Goal: Task Accomplishment & Management: Complete application form

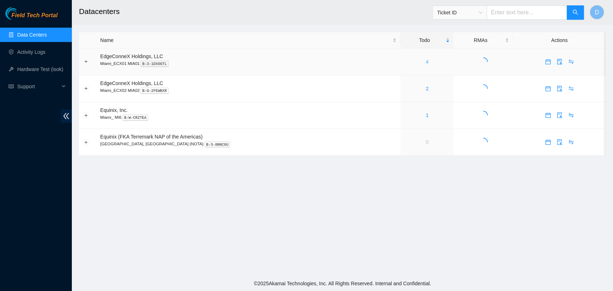
click at [426, 59] on link "4" at bounding box center [427, 62] width 3 height 6
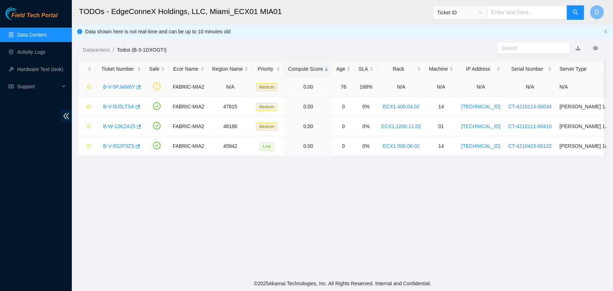
click at [118, 85] on link "B-V-5PJ4W6Y" at bounding box center [119, 87] width 32 height 6
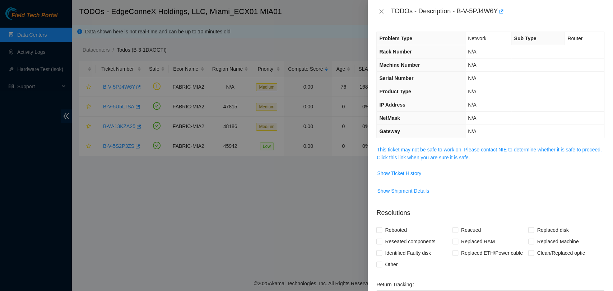
click at [416, 143] on div "Problem Type Network Sub Type Router Rack Number N/A Machine Number N/A Serial …" at bounding box center [490, 157] width 245 height 268
click at [413, 147] on link "This ticket may not be safe to work on. Please contact NIE to determine whether…" at bounding box center [489, 154] width 225 height 14
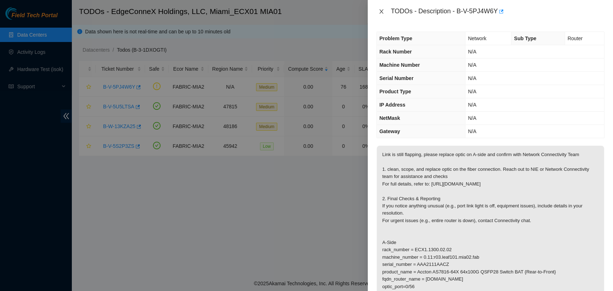
click at [378, 10] on button "Close" at bounding box center [381, 11] width 10 height 7
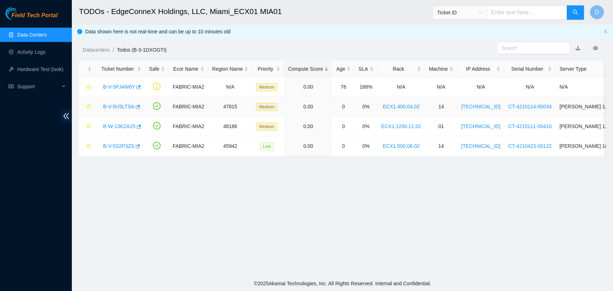
click at [124, 108] on link "B-V-5U5LTSA" at bounding box center [118, 107] width 31 height 6
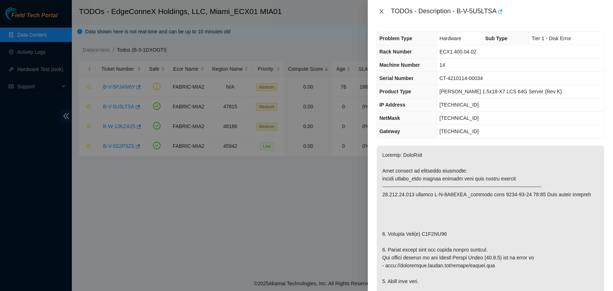
click at [381, 13] on icon "close" at bounding box center [382, 12] width 6 height 6
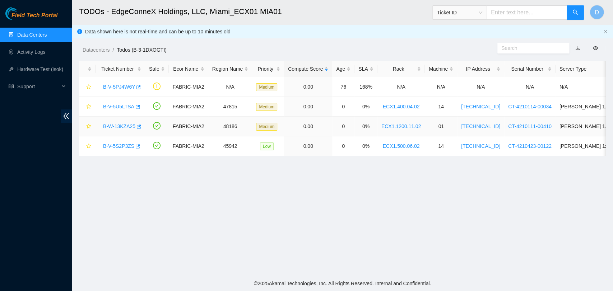
click at [122, 125] on link "B-W-13KZA25" at bounding box center [119, 127] width 32 height 6
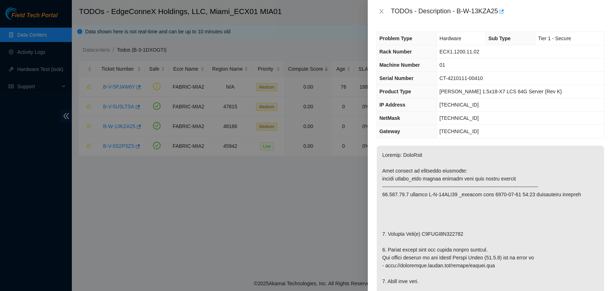
click at [382, 7] on div "TODOs - Description - B-W-13KZA25" at bounding box center [490, 11] width 228 height 11
click at [379, 13] on icon "close" at bounding box center [382, 12] width 6 height 6
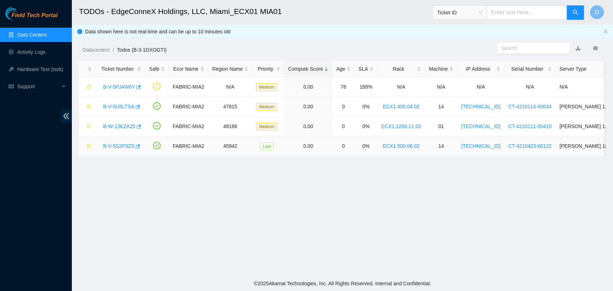
click at [112, 145] on link "B-V-5S2P3ZS" at bounding box center [118, 146] width 31 height 6
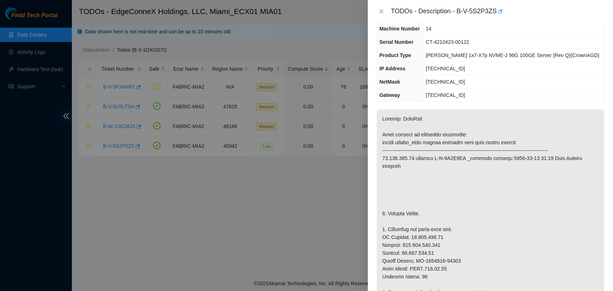
scroll to position [40, 0]
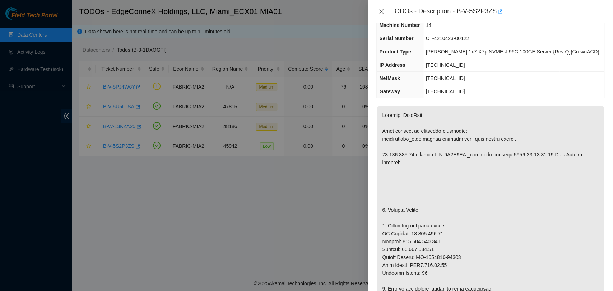
click at [383, 13] on icon "close" at bounding box center [382, 12] width 6 height 6
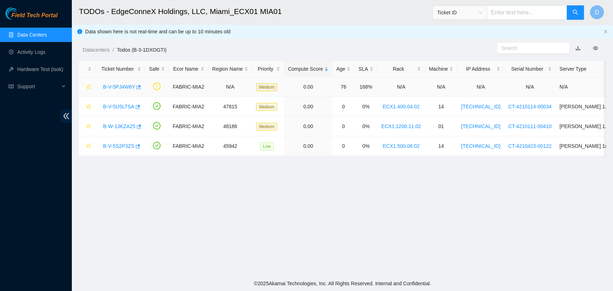
scroll to position [55, 0]
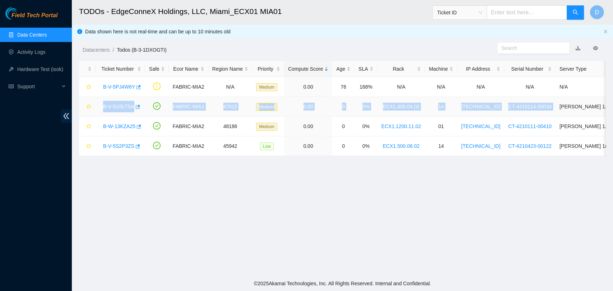
drag, startPoint x: 97, startPoint y: 105, endPoint x: 544, endPoint y: 107, distance: 447.2
click at [544, 107] on tr "B-V-5U5LTSA FABRIC-MIA2 47815 Medium 0.00 0 0% ECX1.400.04.02 14 [TECHNICAL_ID]…" at bounding box center [408, 107] width 658 height 20
copy tr "B-V-5U5LTSA FABRIC-MIA2 47815 Medium 0.00 0 0% ECX1.400.04.02 14 [TECHNICAL_ID]…"
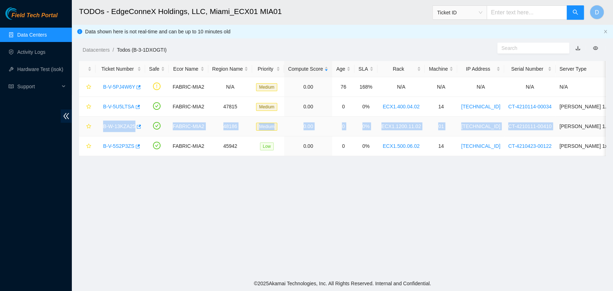
drag, startPoint x: 101, startPoint y: 126, endPoint x: 542, endPoint y: 125, distance: 441.1
click at [542, 125] on tr "B-W-13KZA25 FABRIC-MIA2 48186 Medium 0.00 0 0% ECX1.1200.11.02 01 [TECHNICAL_ID…" at bounding box center [408, 127] width 658 height 20
copy tr "B-W-13KZA25 FABRIC-MIA2 48186 Medium 0.00 0 0% ECX1.1200.11.02 01 [TECHNICAL_ID…"
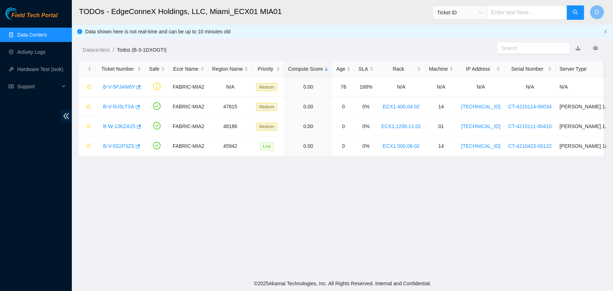
drag, startPoint x: 486, startPoint y: 207, endPoint x: 420, endPoint y: 182, distance: 70.5
click at [486, 207] on main "TODOs - EdgeConneX Holdings, LLC, Miami_ECX01 MIA01 Ticket ID D Data shown here…" at bounding box center [342, 138] width 541 height 276
click at [125, 124] on link "B-W-13KZA25" at bounding box center [119, 127] width 32 height 6
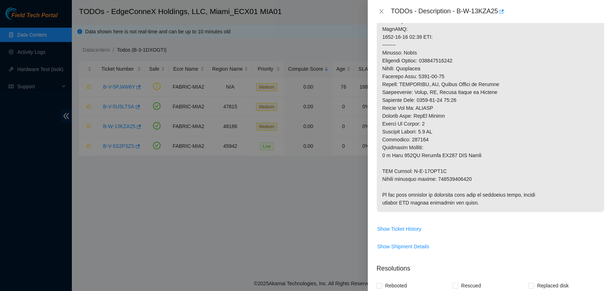
scroll to position [399, 0]
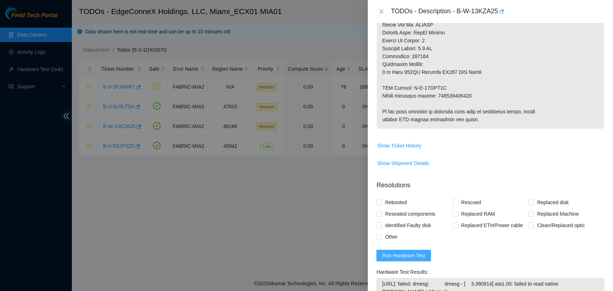
click at [420, 253] on span "Run Hardware Test" at bounding box center [403, 256] width 43 height 8
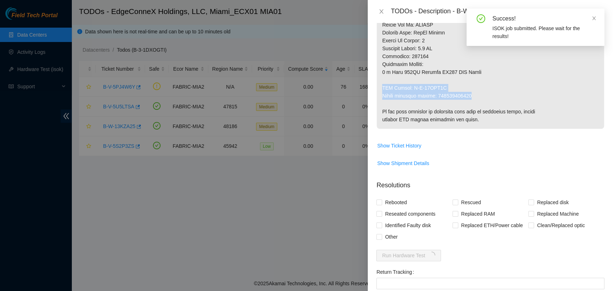
drag, startPoint x: 477, startPoint y: 96, endPoint x: 380, endPoint y: 86, distance: 96.8
copy p "RMA Return: B-W-15AVN3H Return tracking number: 463470049688"
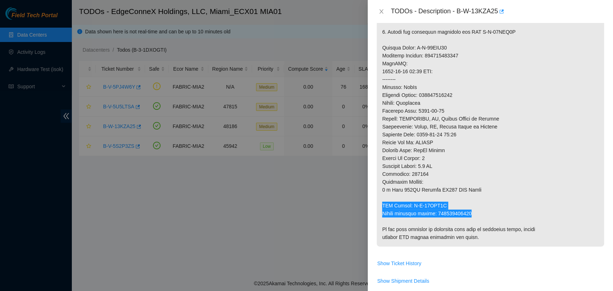
scroll to position [279, 0]
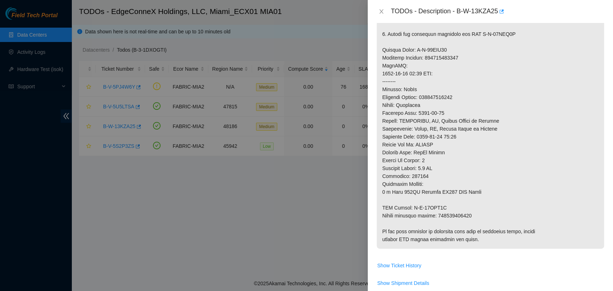
click at [434, 96] on p at bounding box center [490, 58] width 227 height 382
copy p "463470049677"
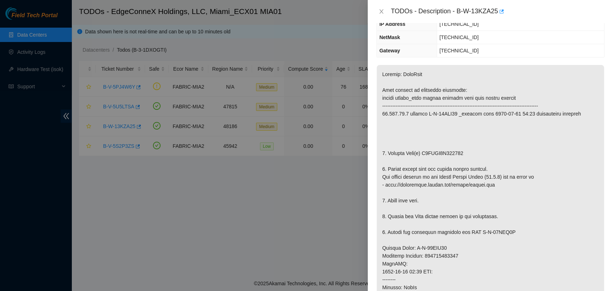
scroll to position [80, 0]
click at [436, 150] on p at bounding box center [490, 257] width 227 height 382
click at [436, 151] on p at bounding box center [490, 257] width 227 height 382
copy p "S5YJNA0R407715"
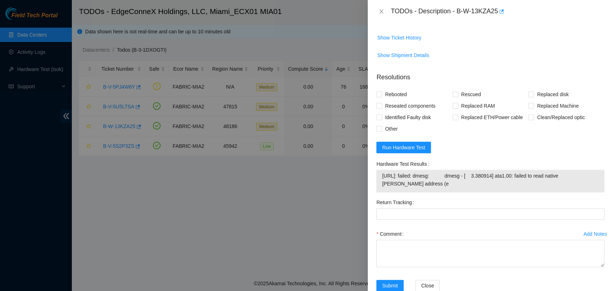
scroll to position [524, 0]
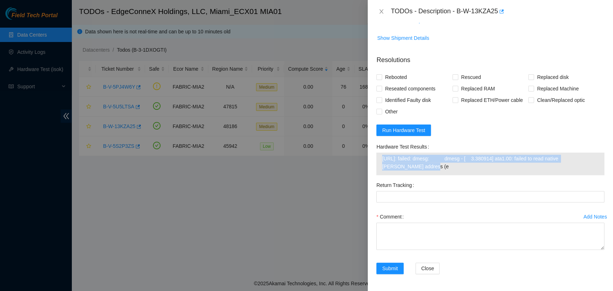
drag, startPoint x: 413, startPoint y: 167, endPoint x: 381, endPoint y: 156, distance: 33.2
click at [382, 156] on td "[URL]: failed: dmesg: dmesg - [ 3.380914] ata1.00: failed to read native [PERSO…" at bounding box center [490, 163] width 217 height 19
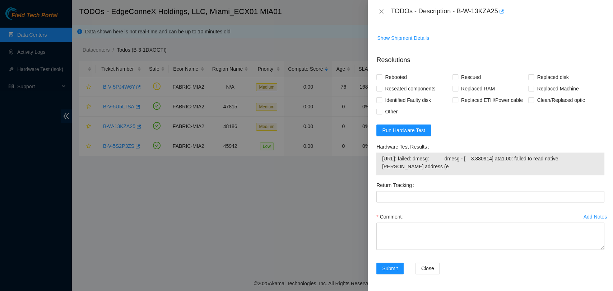
drag, startPoint x: 381, startPoint y: 156, endPoint x: 402, endPoint y: 166, distance: 23.6
click at [401, 166] on span "[URL]: failed: dmesg: dmesg - [ 3.380914] ata1.00: failed to read native [PERSO…" at bounding box center [490, 163] width 217 height 16
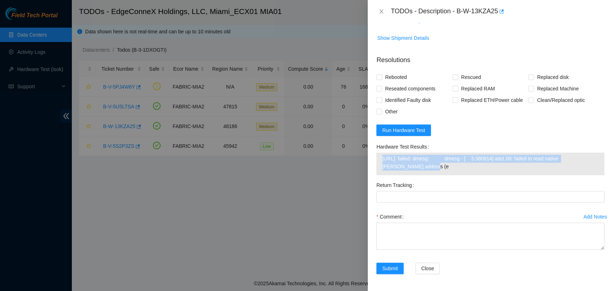
drag, startPoint x: 410, startPoint y: 166, endPoint x: 374, endPoint y: 158, distance: 37.1
click at [374, 158] on div "Hardware Test Results [URL]: failed: dmesg: dmesg - [ 3.380914] ata1.00: failed…" at bounding box center [491, 160] width 234 height 38
copy tbody "[URL]: failed: dmesg: dmesg - [ 3.380914] ata1.00: failed to read native [PERSO…"
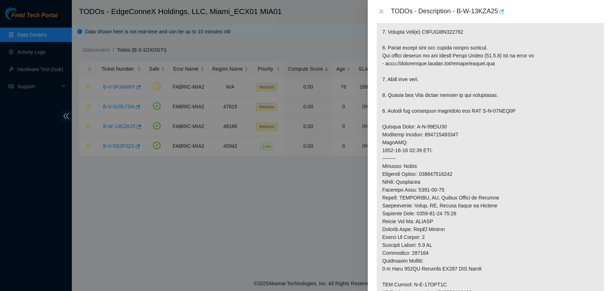
scroll to position [205, 0]
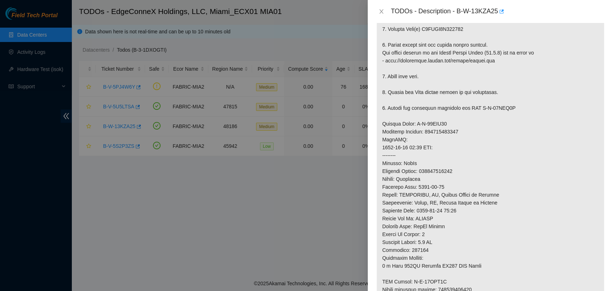
click at [463, 75] on p at bounding box center [490, 132] width 227 height 382
click at [380, 11] on icon "close" at bounding box center [382, 12] width 6 height 6
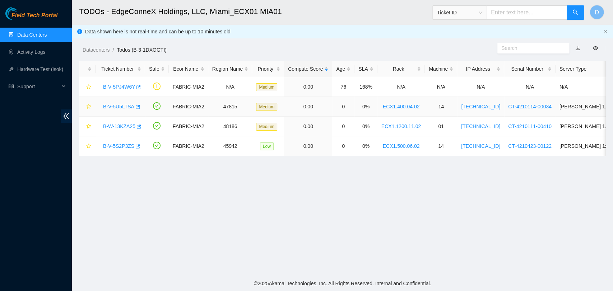
scroll to position [192, 0]
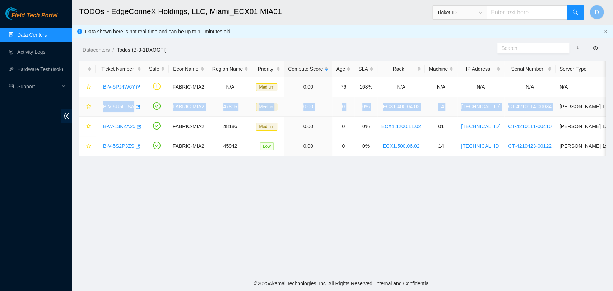
drag, startPoint x: 102, startPoint y: 106, endPoint x: 543, endPoint y: 103, distance: 441.1
click at [543, 103] on tr "B-V-5U5LTSA FABRIC-MIA2 47815 Medium 0.00 0 0% ECX1.400.04.02 14 [TECHNICAL_ID]…" at bounding box center [408, 107] width 658 height 20
copy tr "B-V-5U5LTSA FABRIC-MIA2 47815 Medium 0.00 0 0% ECX1.400.04.02 14 [TECHNICAL_ID]…"
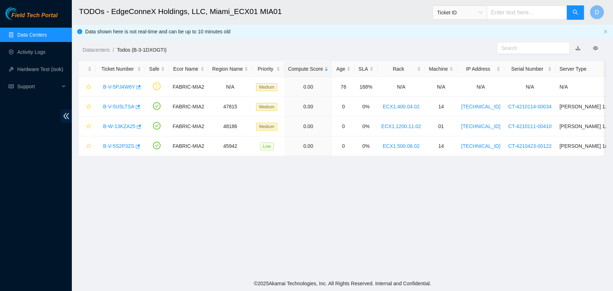
click at [495, 202] on main "TODOs - EdgeConneX Holdings, LLC, Miami_ECX01 MIA01 Ticket ID D Data shown here…" at bounding box center [342, 138] width 541 height 276
drag, startPoint x: 126, startPoint y: 105, endPoint x: 144, endPoint y: 109, distance: 17.7
click at [126, 105] on link "B-V-5U5LTSA" at bounding box center [118, 107] width 31 height 6
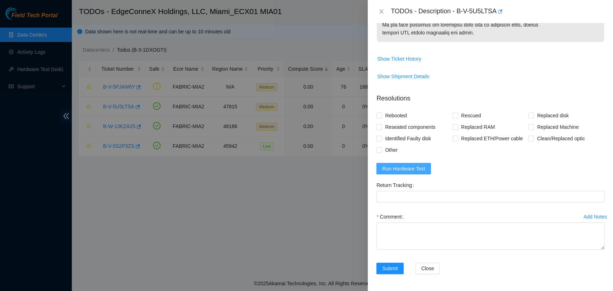
click at [426, 166] on button "Run Hardware Test" at bounding box center [403, 168] width 55 height 11
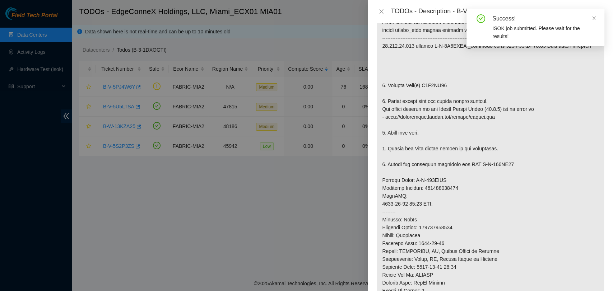
scroll to position [167, 0]
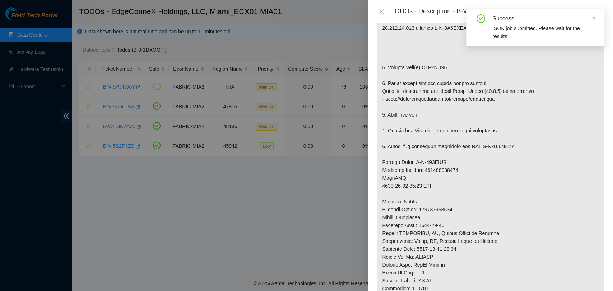
click at [428, 67] on p at bounding box center [490, 170] width 227 height 382
copy p "Z1Z7KF59"
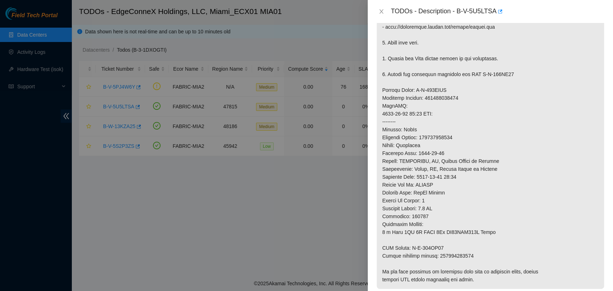
scroll to position [366, 0]
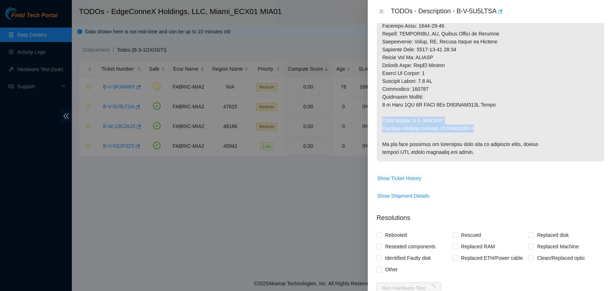
drag, startPoint x: 484, startPoint y: 128, endPoint x: 378, endPoint y: 117, distance: 107.2
copy p "RMA Return: B-W-159TI07 Return tracking number: 463470049622"
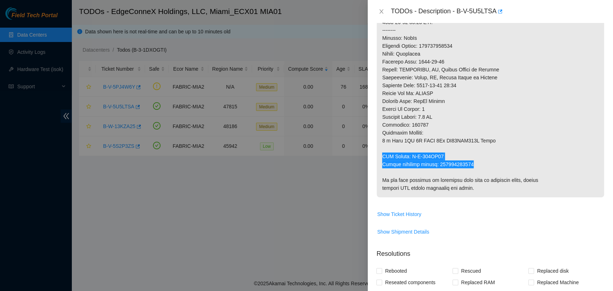
scroll to position [167, 0]
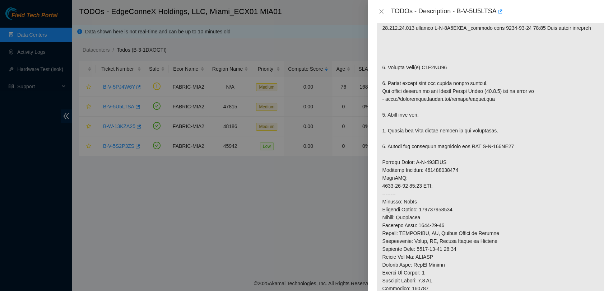
click at [438, 209] on p at bounding box center [490, 170] width 227 height 382
copy p "463470049611"
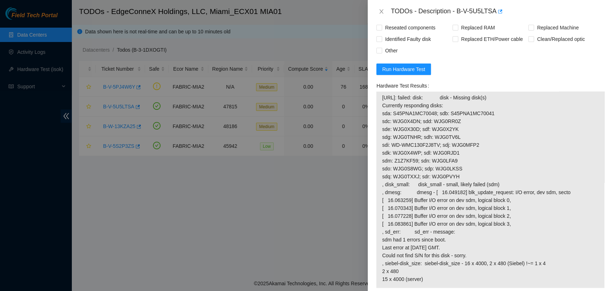
scroll to position [587, 0]
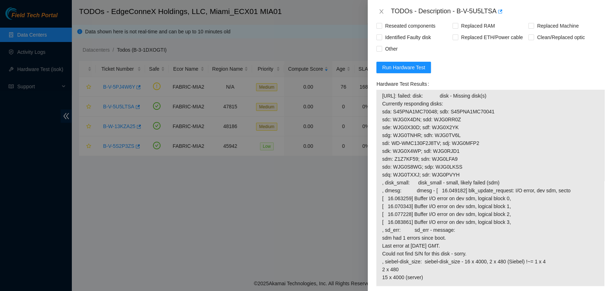
click at [426, 284] on div "[URL]: failed: disk: disk - Missing disk(s) Currently responding disks: sda: S4…" at bounding box center [490, 188] width 228 height 196
click at [551, 116] on span "[URL]: failed: disk: disk - Missing disk(s) Currently responding disks: sda: S4…" at bounding box center [490, 187] width 217 height 190
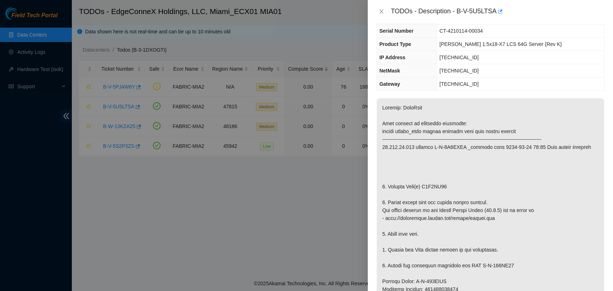
scroll to position [0, 0]
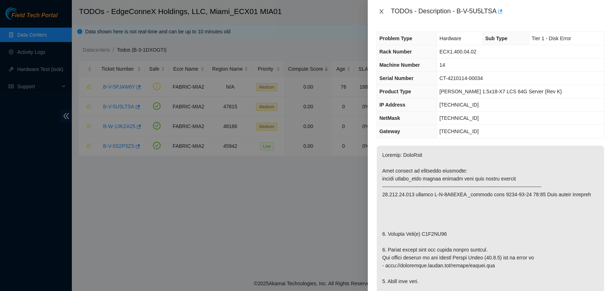
click at [379, 9] on icon "close" at bounding box center [382, 12] width 6 height 6
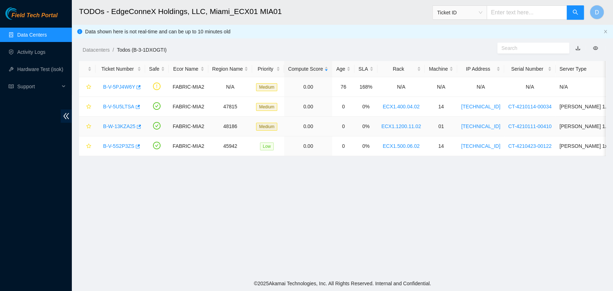
click at [122, 124] on link "B-W-13KZA25" at bounding box center [119, 127] width 32 height 6
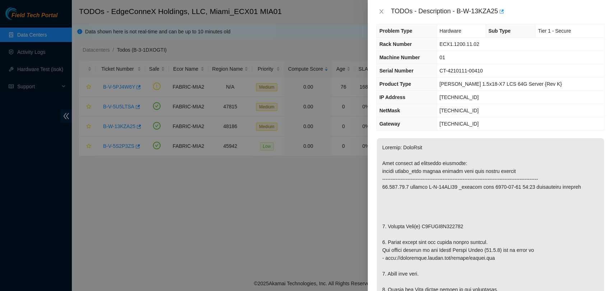
scroll to position [7, 0]
click at [437, 115] on th "NetMask" at bounding box center [407, 111] width 60 height 13
click at [380, 10] on icon "close" at bounding box center [382, 12] width 6 height 6
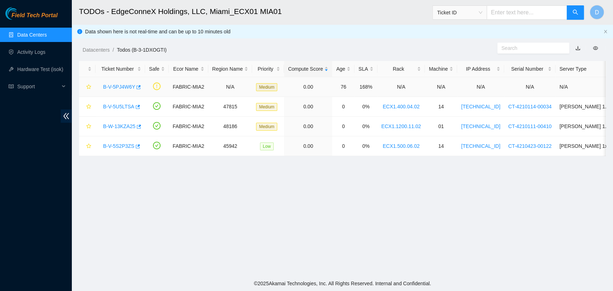
click at [118, 84] on link "B-V-5PJ4W6Y" at bounding box center [119, 87] width 32 height 6
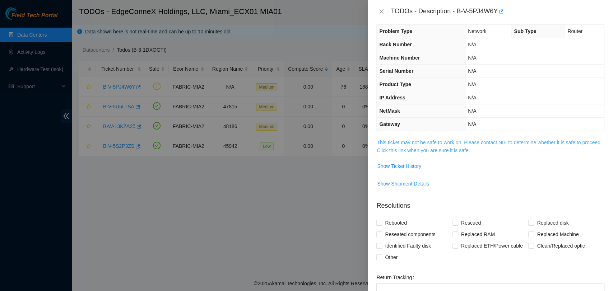
click at [411, 148] on link "This ticket may not be safe to work on. Please contact NIE to determine whether…" at bounding box center [489, 147] width 225 height 14
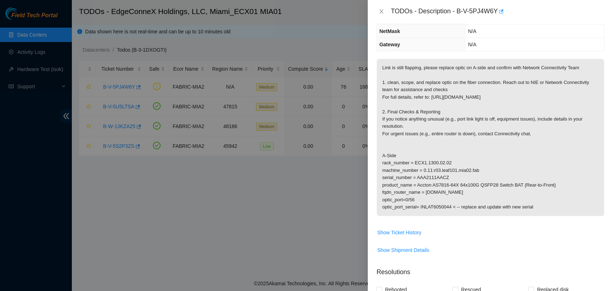
scroll to position [87, 0]
drag, startPoint x: 458, startPoint y: 12, endPoint x: 497, endPoint y: 15, distance: 39.3
click at [497, 15] on div "TODOs - Description - B-V-5PJ4W6Y" at bounding box center [498, 11] width 214 height 11
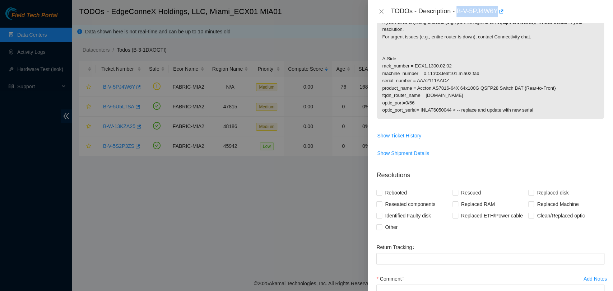
scroll to position [246, 0]
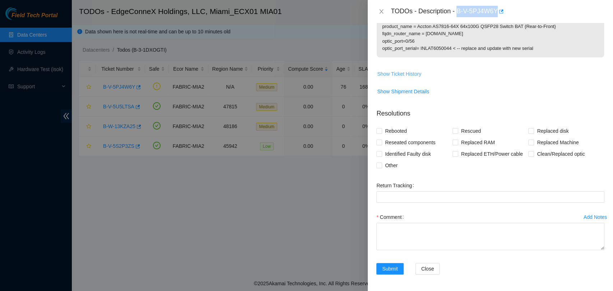
click at [393, 71] on span "Show Ticket History" at bounding box center [399, 74] width 44 height 8
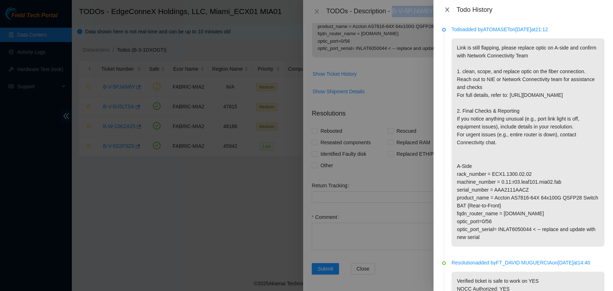
click at [446, 9] on icon "close" at bounding box center [447, 10] width 4 height 4
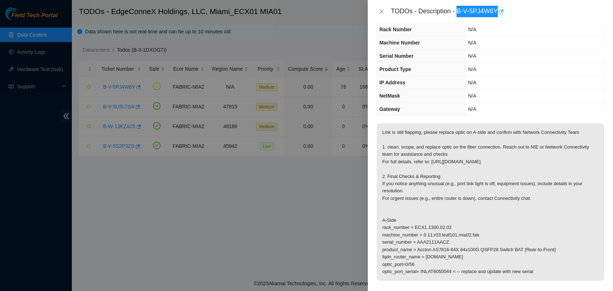
scroll to position [21, 0]
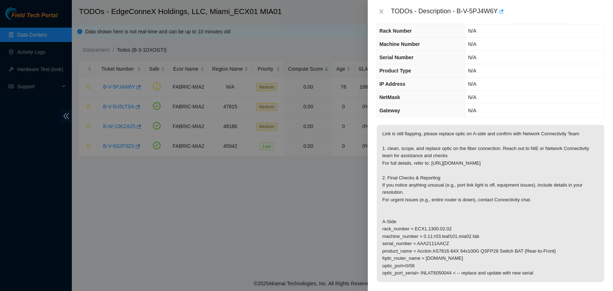
click at [502, 112] on td "N/A" at bounding box center [534, 110] width 139 height 13
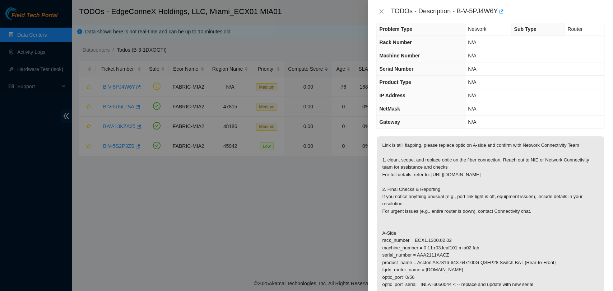
scroll to position [0, 0]
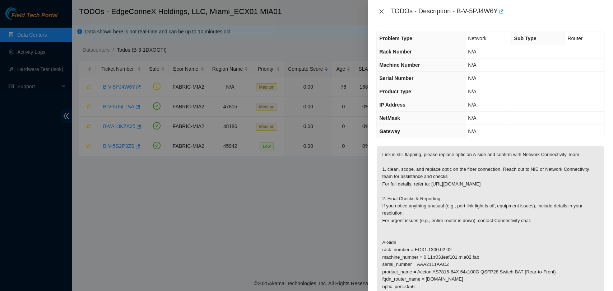
click at [383, 12] on icon "close" at bounding box center [382, 12] width 6 height 6
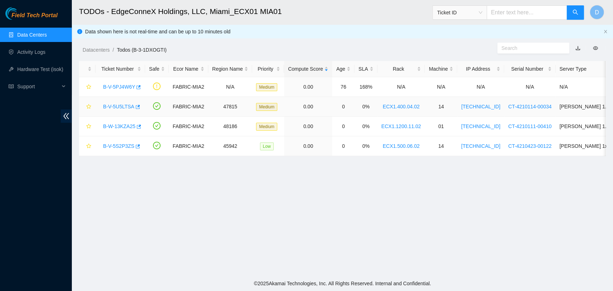
click at [129, 105] on link "B-V-5U5LTSA" at bounding box center [118, 107] width 31 height 6
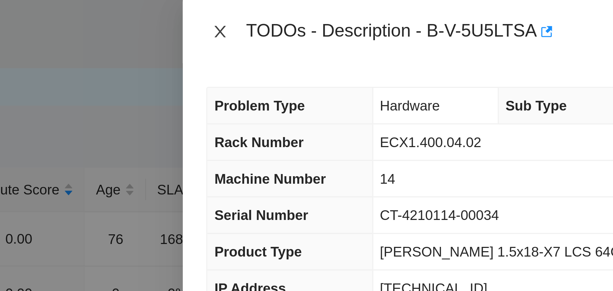
click at [380, 13] on icon "close" at bounding box center [382, 11] width 4 height 4
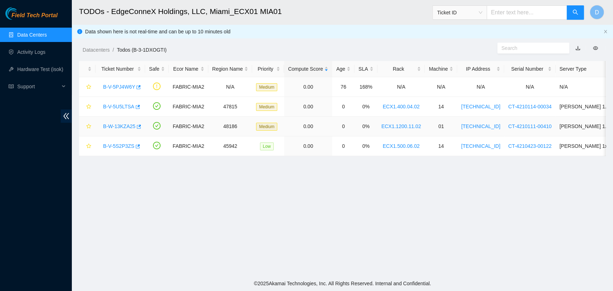
click at [107, 125] on link "B-W-13KZA25" at bounding box center [119, 127] width 32 height 6
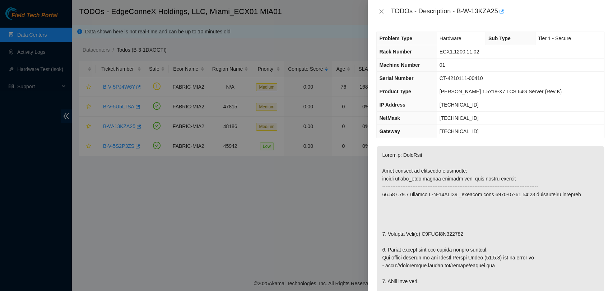
drag, startPoint x: 511, startPoint y: 168, endPoint x: 568, endPoint y: 163, distance: 57.0
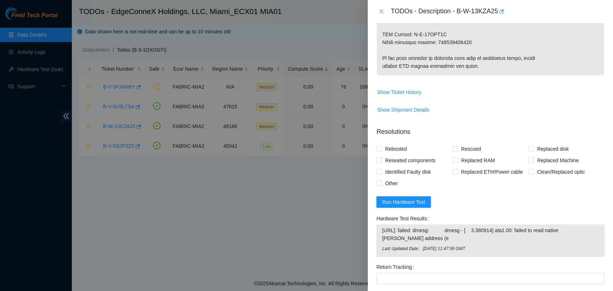
scroll to position [535, 0]
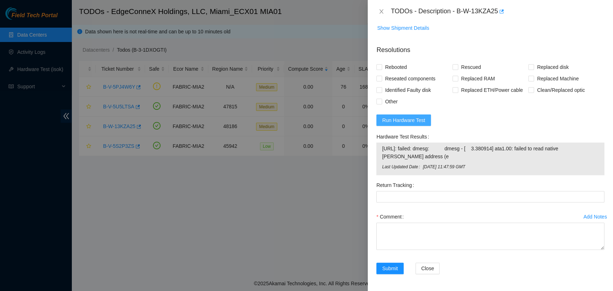
click at [415, 118] on span "Run Hardware Test" at bounding box center [403, 120] width 43 height 8
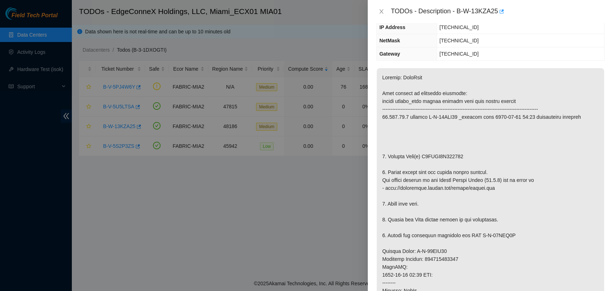
scroll to position [78, 0]
click at [379, 15] on div "TODOs - Description - B-W-13KZA25" at bounding box center [490, 11] width 228 height 11
click at [379, 13] on icon "close" at bounding box center [382, 12] width 6 height 6
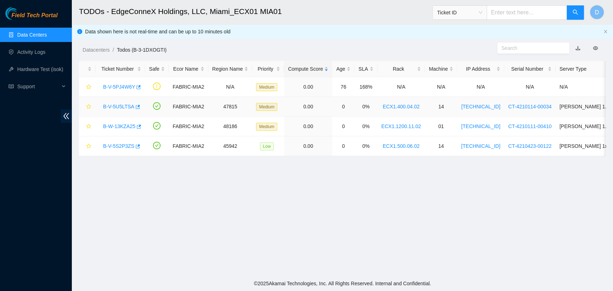
scroll to position [109, 0]
click at [124, 124] on link "B-W-13KZA25" at bounding box center [119, 127] width 32 height 6
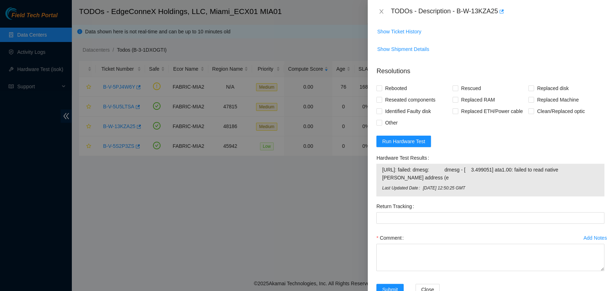
scroll to position [514, 0]
click at [403, 143] on span "Run Hardware Test" at bounding box center [403, 141] width 43 height 8
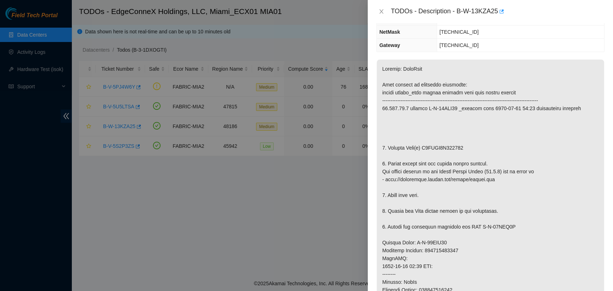
scroll to position [0, 0]
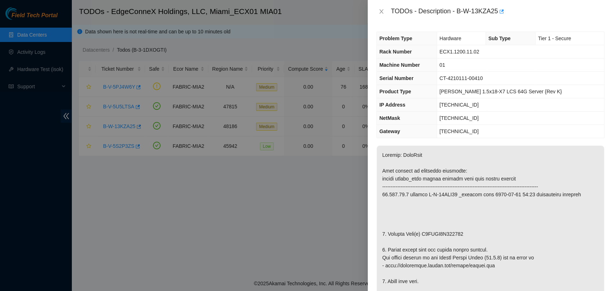
click at [382, 7] on div "TODOs - Description - B-W-13KZA25" at bounding box center [490, 11] width 228 height 11
click at [380, 12] on icon "close" at bounding box center [382, 12] width 6 height 6
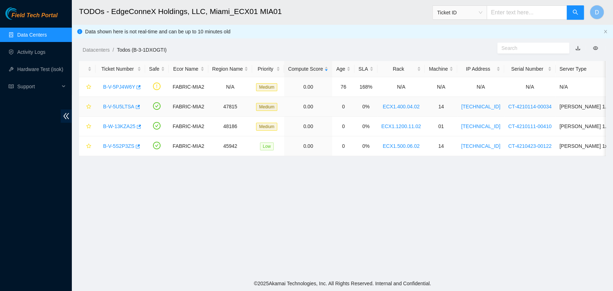
click at [118, 107] on link "B-V-5U5LTSA" at bounding box center [118, 107] width 31 height 6
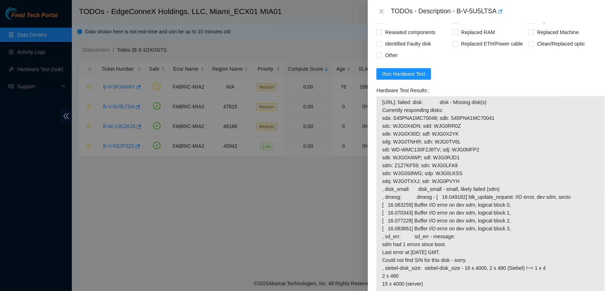
scroll to position [607, 0]
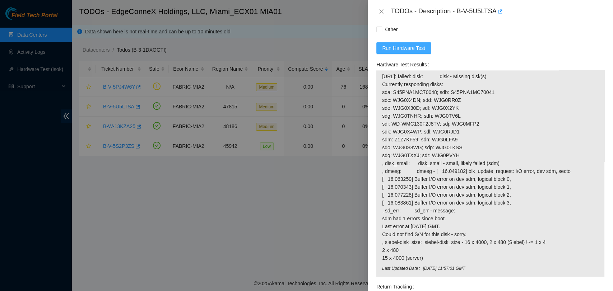
click at [406, 45] on span "Run Hardware Test" at bounding box center [403, 48] width 43 height 8
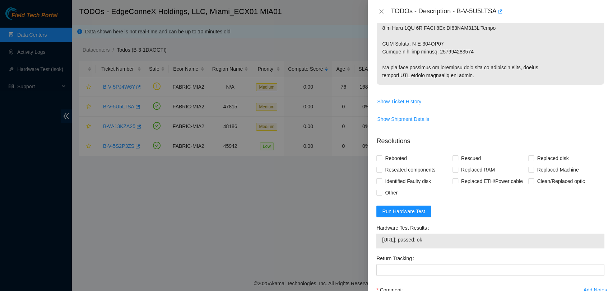
scroll to position [492, 0]
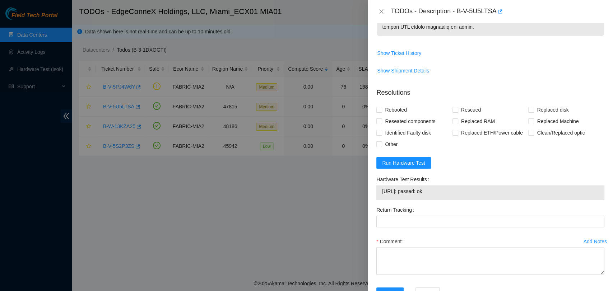
click at [426, 190] on span "[URL]: passed: ok" at bounding box center [490, 192] width 217 height 8
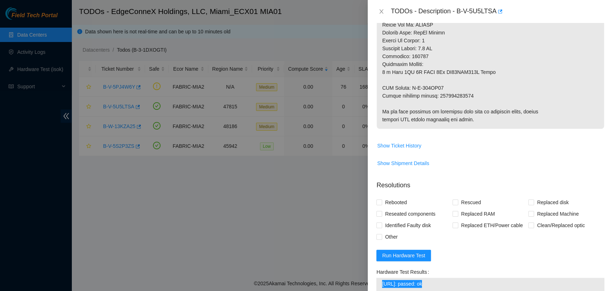
scroll to position [517, 0]
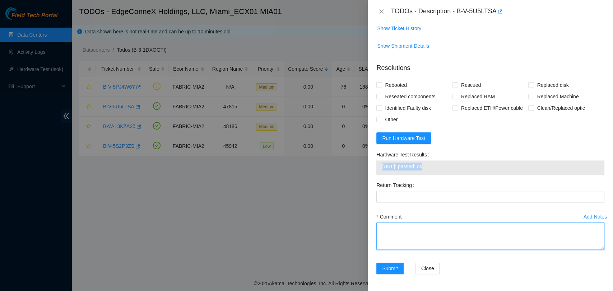
click at [442, 239] on textarea "Comment" at bounding box center [490, 236] width 228 height 27
paste textarea "Verified ticket is safe to work on YES NOCC Authorized: YES Located server conn…"
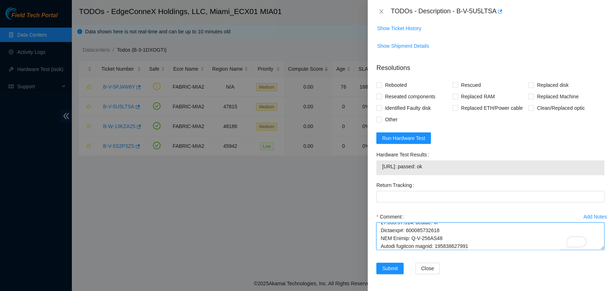
scroll to position [322, 0]
type textarea "Verified ticket is safe to work on YES NOCC Authorized: YES Located server conn…"
click at [379, 87] on input "Rebooted" at bounding box center [378, 84] width 5 height 5
checkbox input "true"
click at [453, 84] on input "Rescued" at bounding box center [455, 84] width 5 height 5
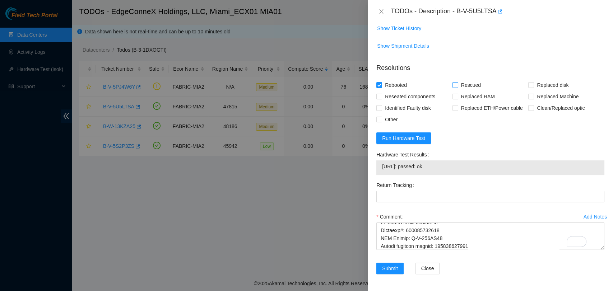
checkbox input "true"
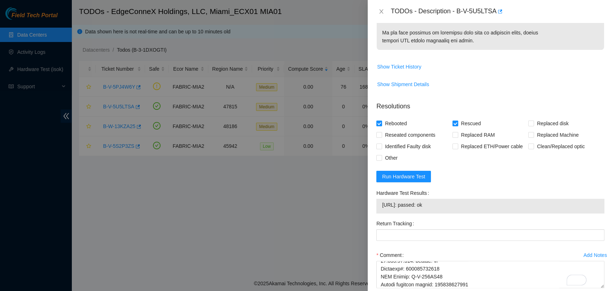
scroll to position [477, 0]
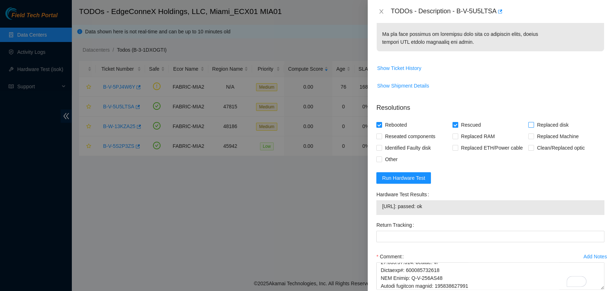
click at [528, 129] on label "Replaced disk" at bounding box center [549, 124] width 43 height 11
click at [528, 127] on input "Replaced disk" at bounding box center [530, 124] width 5 height 5
checkbox input "true"
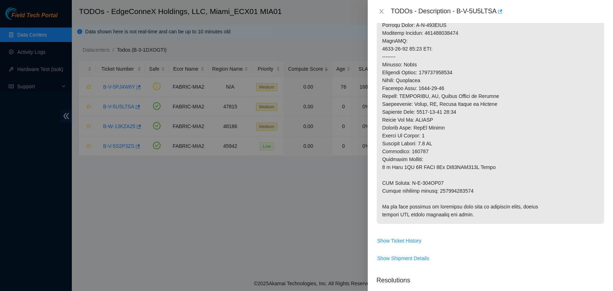
scroll to position [0, 0]
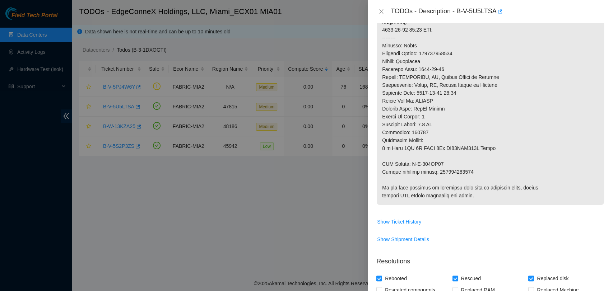
click at [452, 174] on p at bounding box center [490, 14] width 227 height 382
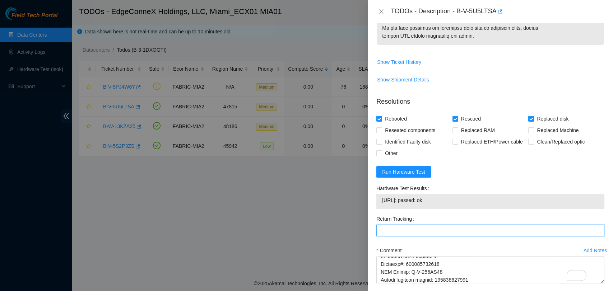
paste Tracking "463470049622"
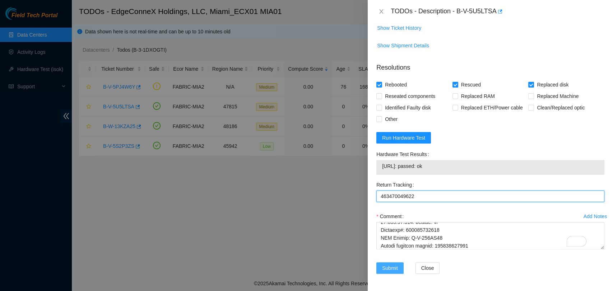
type Tracking "463470049622"
click at [390, 264] on span "Submit" at bounding box center [390, 268] width 16 height 8
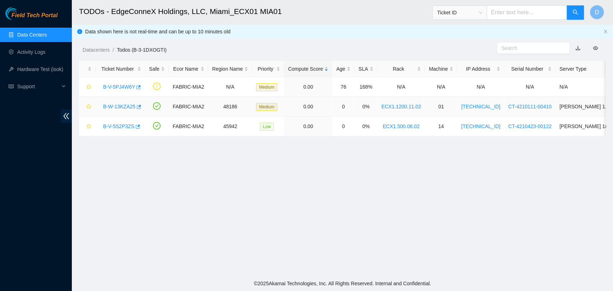
click at [125, 105] on link "B-W-13KZA25" at bounding box center [119, 107] width 32 height 6
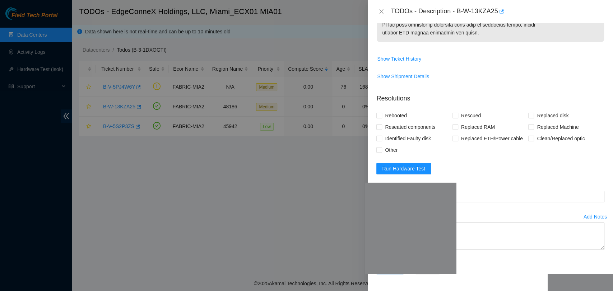
scroll to position [523, 0]
